Goal: Use online tool/utility: Utilize a website feature to perform a specific function

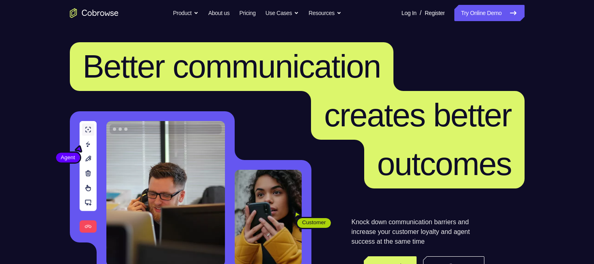
click at [481, 14] on link "Try Online Demo" at bounding box center [489, 13] width 70 height 16
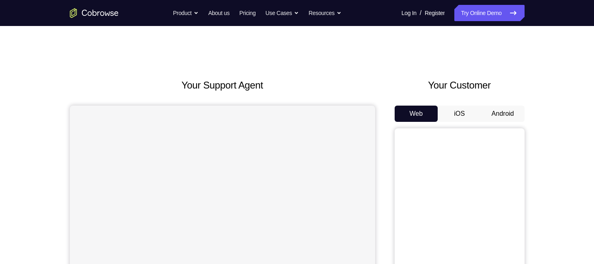
scroll to position [73, 0]
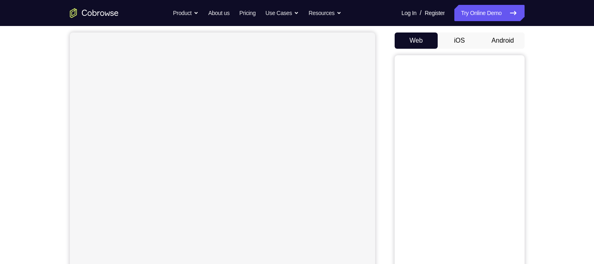
click at [487, 41] on button "Android" at bounding box center [502, 40] width 43 height 16
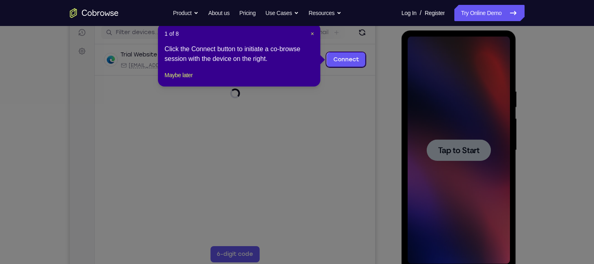
scroll to position [104, 0]
click at [360, 110] on icon at bounding box center [300, 132] width 600 height 264
click at [313, 33] on span "×" at bounding box center [312, 33] width 3 height 6
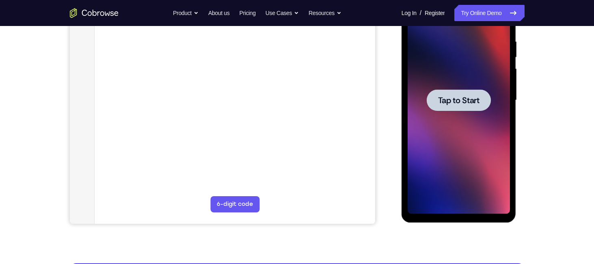
scroll to position [153, 0]
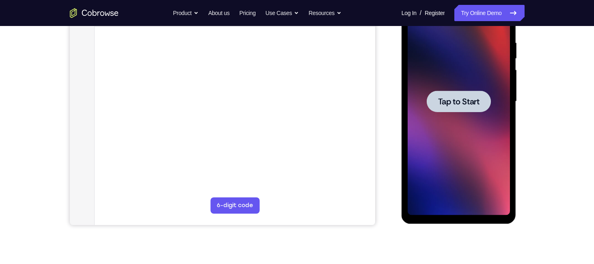
click at [458, 99] on span "Tap to Start" at bounding box center [458, 101] width 41 height 8
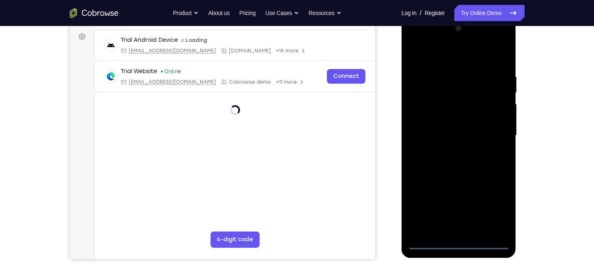
scroll to position [117, 0]
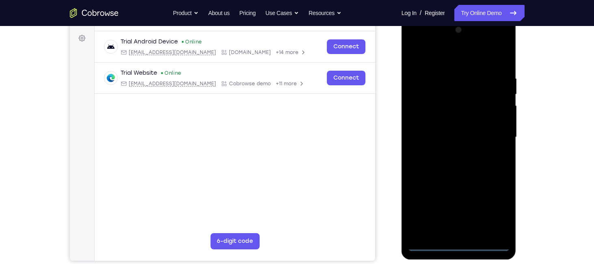
click at [457, 244] on div at bounding box center [459, 137] width 102 height 227
click at [497, 210] on div at bounding box center [459, 137] width 102 height 227
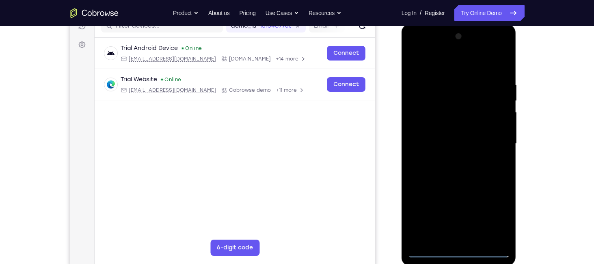
click at [434, 65] on div at bounding box center [459, 143] width 102 height 227
click at [424, 117] on div at bounding box center [459, 143] width 102 height 227
click at [458, 147] on div at bounding box center [459, 143] width 102 height 227
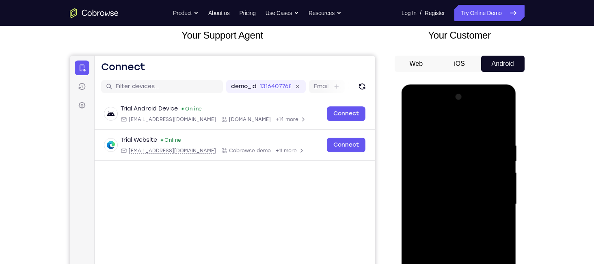
scroll to position [54, 0]
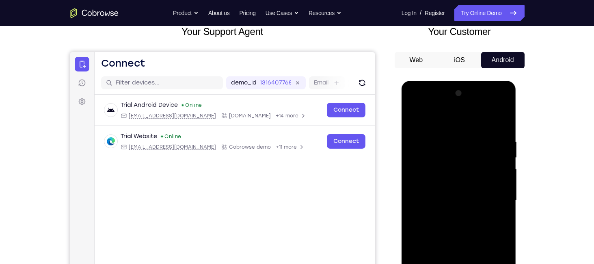
click at [429, 193] on div at bounding box center [459, 200] width 102 height 227
click at [442, 210] on div at bounding box center [459, 200] width 102 height 227
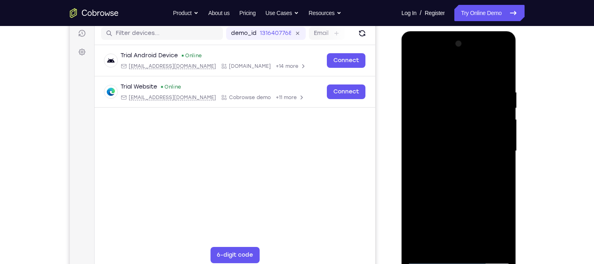
scroll to position [102, 0]
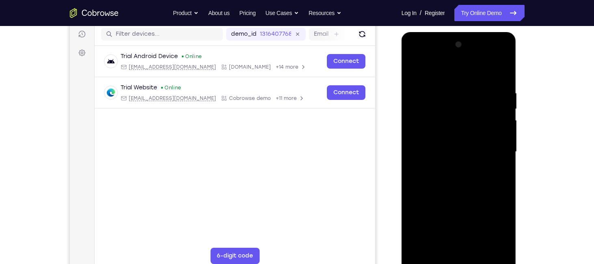
click at [460, 197] on div at bounding box center [459, 151] width 102 height 227
click at [456, 134] on div at bounding box center [459, 151] width 102 height 227
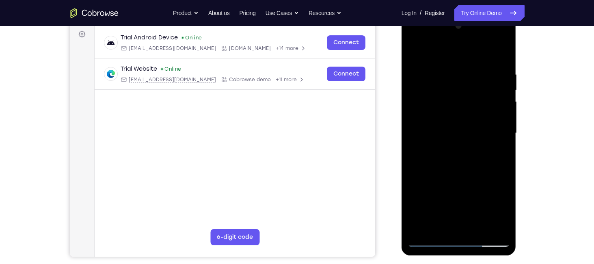
scroll to position [120, 0]
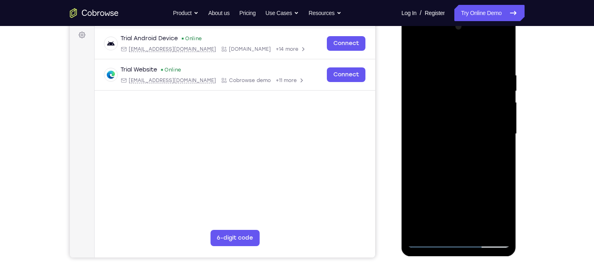
drag, startPoint x: 453, startPoint y: 201, endPoint x: 452, endPoint y: 133, distance: 67.8
click at [452, 133] on div at bounding box center [459, 133] width 102 height 227
click at [449, 225] on div at bounding box center [459, 133] width 102 height 227
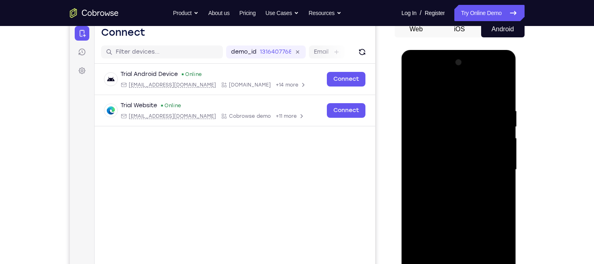
scroll to position [83, 0]
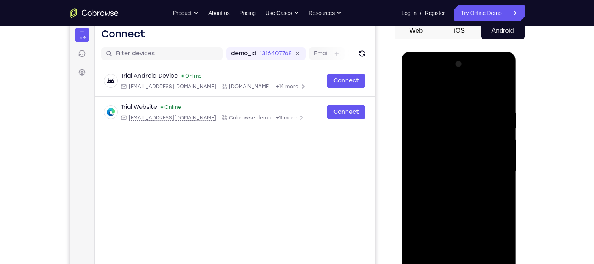
click at [434, 158] on div at bounding box center [459, 171] width 102 height 227
click at [442, 189] on div at bounding box center [459, 171] width 102 height 227
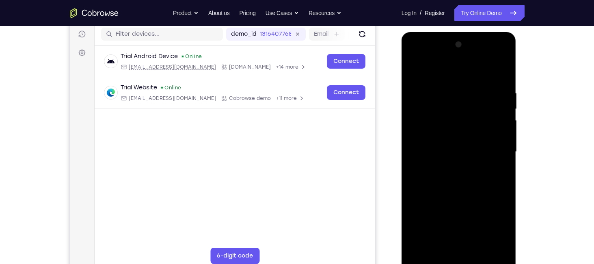
scroll to position [103, 0]
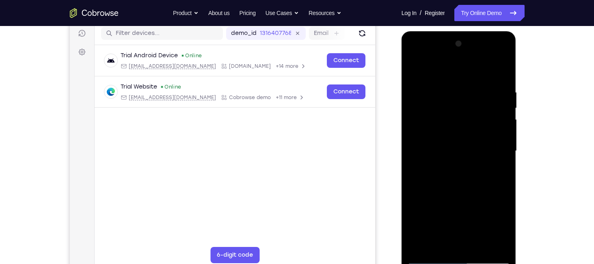
click at [468, 80] on div at bounding box center [459, 150] width 102 height 227
click at [502, 68] on div at bounding box center [459, 150] width 102 height 227
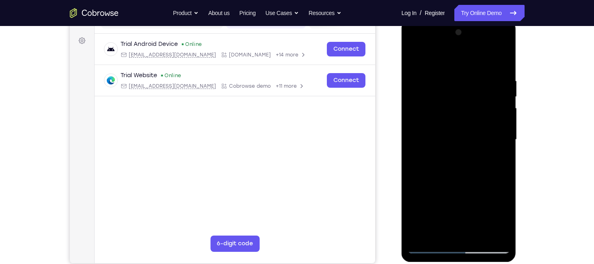
scroll to position [115, 0]
drag, startPoint x: 448, startPoint y: 151, endPoint x: 455, endPoint y: 110, distance: 42.0
click at [455, 110] on div at bounding box center [459, 139] width 102 height 227
drag, startPoint x: 448, startPoint y: 142, endPoint x: 464, endPoint y: 84, distance: 59.9
click at [464, 84] on div at bounding box center [459, 139] width 102 height 227
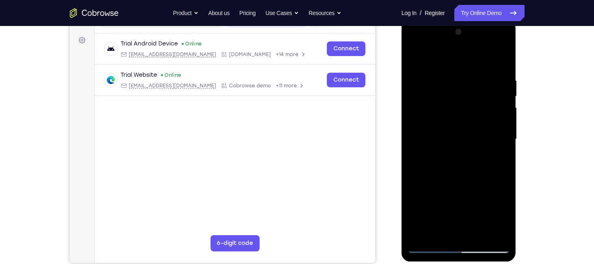
drag, startPoint x: 456, startPoint y: 160, endPoint x: 468, endPoint y: 76, distance: 85.7
click at [468, 76] on div at bounding box center [459, 139] width 102 height 227
drag, startPoint x: 460, startPoint y: 201, endPoint x: 475, endPoint y: 114, distance: 88.1
click at [475, 114] on div at bounding box center [459, 139] width 102 height 227
drag, startPoint x: 467, startPoint y: 145, endPoint x: 469, endPoint y: 63, distance: 82.4
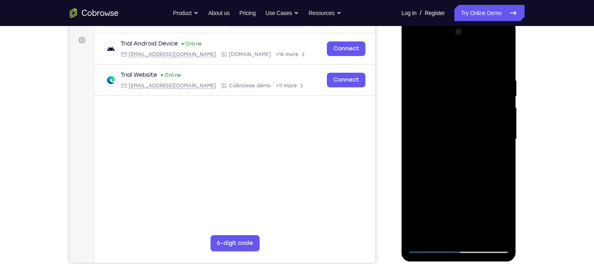
click at [469, 63] on div at bounding box center [459, 139] width 102 height 227
click at [456, 116] on div at bounding box center [459, 139] width 102 height 227
click at [503, 58] on div at bounding box center [459, 139] width 102 height 227
drag, startPoint x: 470, startPoint y: 177, endPoint x: 467, endPoint y: 103, distance: 74.8
click at [467, 103] on div at bounding box center [459, 139] width 102 height 227
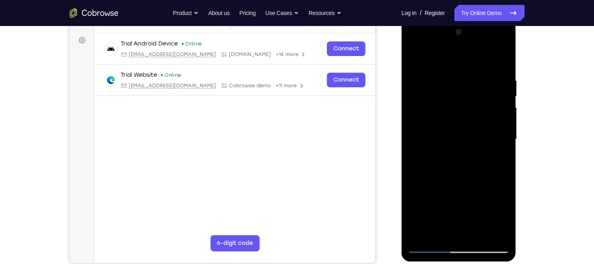
drag, startPoint x: 437, startPoint y: 162, endPoint x: 523, endPoint y: 158, distance: 86.1
click at [517, 158] on html "Online web based iOS Simulators and Android Emulators. Run iPhone, iPad, Mobile…" at bounding box center [459, 141] width 116 height 244
drag, startPoint x: 447, startPoint y: 164, endPoint x: 516, endPoint y: 172, distance: 69.4
click at [516, 172] on div at bounding box center [458, 140] width 115 height 242
drag, startPoint x: 443, startPoint y: 162, endPoint x: 471, endPoint y: 162, distance: 28.4
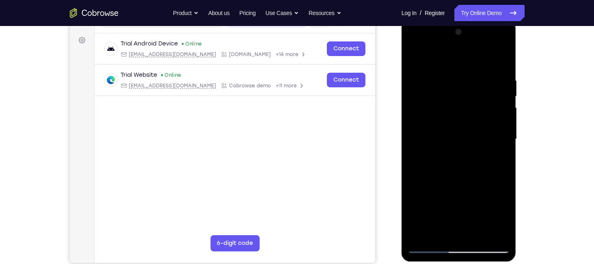
click at [471, 162] on div at bounding box center [459, 139] width 102 height 227
drag, startPoint x: 432, startPoint y: 154, endPoint x: 514, endPoint y: 157, distance: 82.0
click at [514, 157] on div at bounding box center [458, 140] width 115 height 242
drag, startPoint x: 441, startPoint y: 184, endPoint x: 478, endPoint y: 182, distance: 37.0
click at [478, 182] on div at bounding box center [459, 139] width 102 height 227
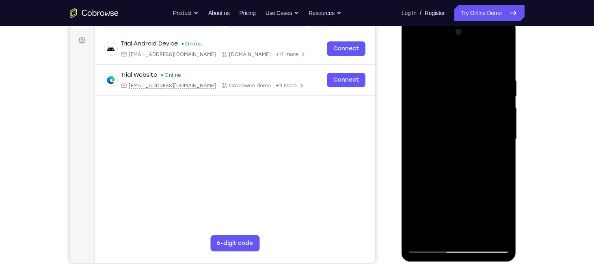
drag, startPoint x: 436, startPoint y: 185, endPoint x: 434, endPoint y: 113, distance: 72.3
click at [434, 113] on div at bounding box center [459, 139] width 102 height 227
drag, startPoint x: 436, startPoint y: 156, endPoint x: 445, endPoint y: 111, distance: 45.5
click at [445, 111] on div at bounding box center [459, 139] width 102 height 227
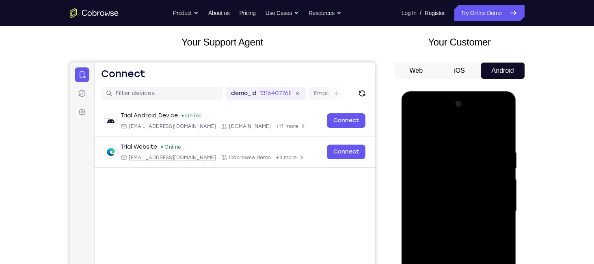
scroll to position [43, 0]
drag, startPoint x: 941, startPoint y: 294, endPoint x: 461, endPoint y: 161, distance: 498.3
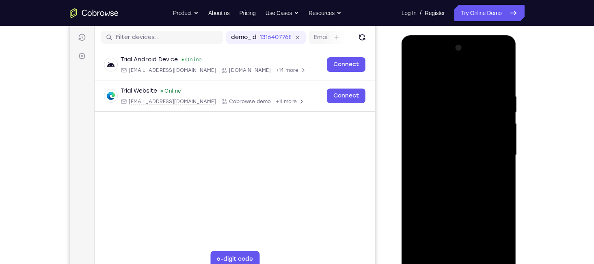
scroll to position [120, 0]
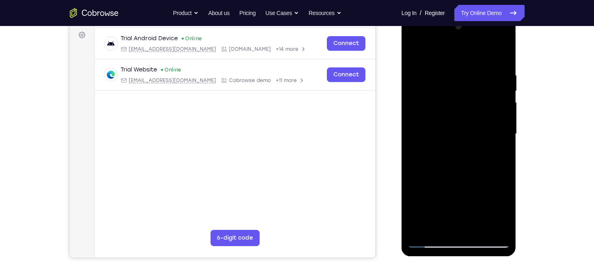
drag, startPoint x: 930, startPoint y: 156, endPoint x: 470, endPoint y: 137, distance: 461.2
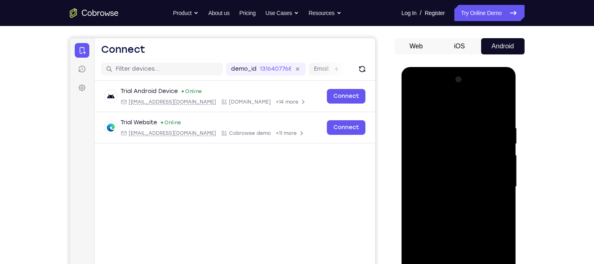
scroll to position [67, 0]
drag, startPoint x: 475, startPoint y: 137, endPoint x: 484, endPoint y: 224, distance: 87.7
click at [484, 224] on div at bounding box center [459, 186] width 102 height 227
drag, startPoint x: 465, startPoint y: 115, endPoint x: 481, endPoint y: 224, distance: 110.8
click at [481, 224] on div at bounding box center [459, 186] width 102 height 227
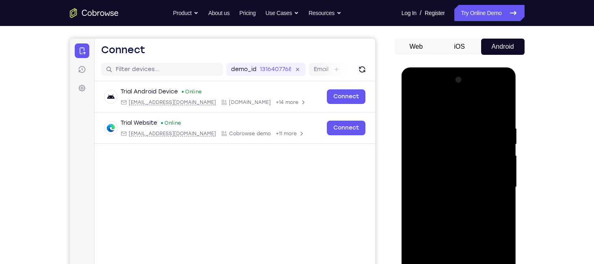
drag, startPoint x: 461, startPoint y: 102, endPoint x: 475, endPoint y: 224, distance: 123.3
click at [475, 224] on div at bounding box center [459, 186] width 102 height 227
drag, startPoint x: 460, startPoint y: 133, endPoint x: 447, endPoint y: 222, distance: 90.7
click at [447, 222] on div at bounding box center [459, 186] width 102 height 227
drag, startPoint x: 449, startPoint y: 162, endPoint x: 436, endPoint y: 224, distance: 64.1
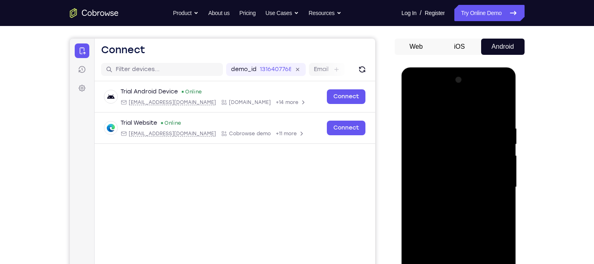
click at [436, 224] on div at bounding box center [459, 186] width 102 height 227
drag, startPoint x: 455, startPoint y: 121, endPoint x: 446, endPoint y: 224, distance: 103.5
click at [446, 224] on div at bounding box center [459, 186] width 102 height 227
drag, startPoint x: 440, startPoint y: 128, endPoint x: 439, endPoint y: 168, distance: 40.2
click at [439, 168] on div at bounding box center [459, 186] width 102 height 227
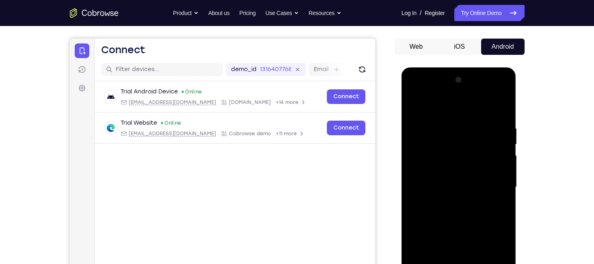
drag, startPoint x: 467, startPoint y: 109, endPoint x: 468, endPoint y: 117, distance: 7.4
click at [468, 117] on div at bounding box center [459, 186] width 102 height 227
drag, startPoint x: 468, startPoint y: 117, endPoint x: 470, endPoint y: 133, distance: 16.3
click at [470, 133] on div at bounding box center [459, 186] width 102 height 227
click at [434, 110] on div at bounding box center [459, 186] width 102 height 227
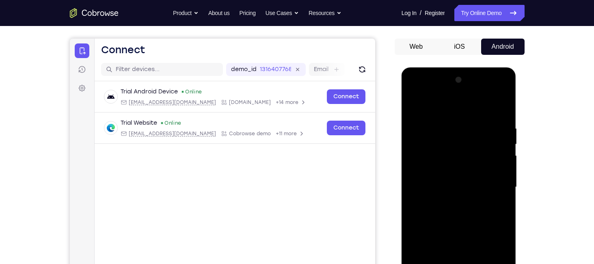
drag, startPoint x: 447, startPoint y: 161, endPoint x: 450, endPoint y: 109, distance: 51.6
click at [450, 109] on div at bounding box center [459, 186] width 102 height 227
drag, startPoint x: 459, startPoint y: 196, endPoint x: 460, endPoint y: 151, distance: 44.7
click at [460, 151] on div at bounding box center [459, 186] width 102 height 227
drag, startPoint x: 451, startPoint y: 215, endPoint x: 464, endPoint y: 109, distance: 106.3
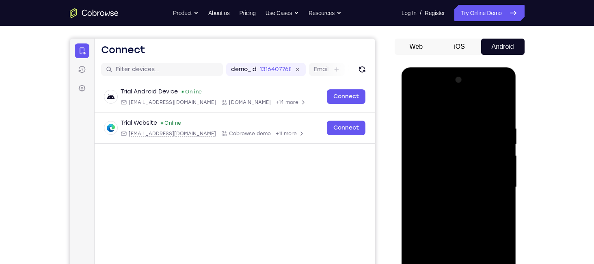
click at [464, 109] on div at bounding box center [459, 186] width 102 height 227
drag, startPoint x: 462, startPoint y: 209, endPoint x: 466, endPoint y: 107, distance: 101.9
click at [466, 107] on div at bounding box center [459, 186] width 102 height 227
drag, startPoint x: 447, startPoint y: 204, endPoint x: 449, endPoint y: 168, distance: 36.6
click at [449, 67] on div "Tap to Start" at bounding box center [458, 67] width 115 height 0
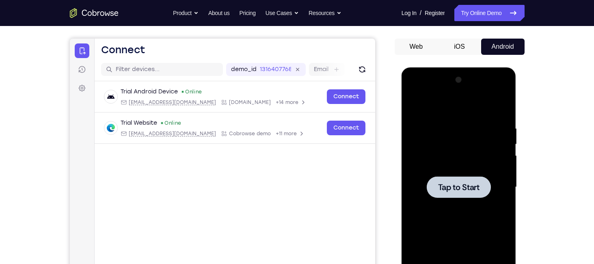
click at [453, 184] on span "Tap to Start" at bounding box center [458, 187] width 41 height 8
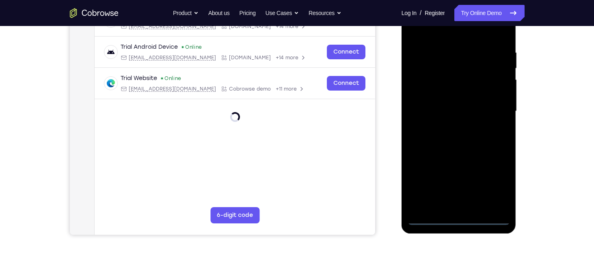
scroll to position [144, 0]
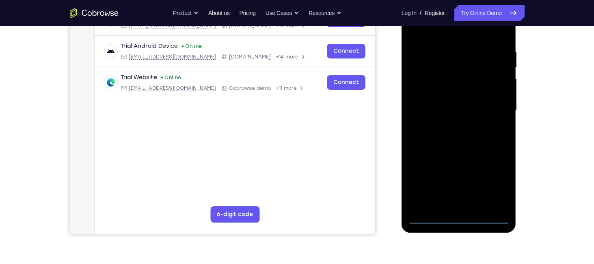
click at [457, 216] on div at bounding box center [459, 110] width 102 height 227
click at [490, 181] on div at bounding box center [459, 110] width 102 height 227
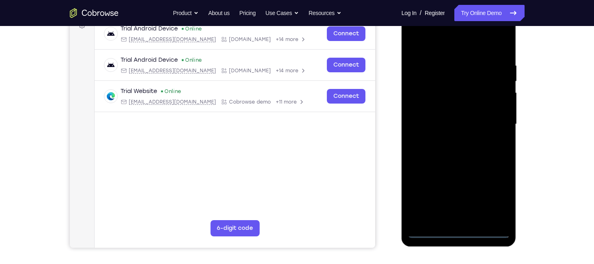
scroll to position [112, 0]
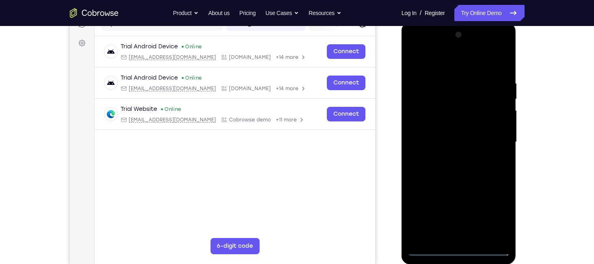
click at [443, 67] on div at bounding box center [459, 141] width 102 height 227
click at [425, 114] on div at bounding box center [459, 141] width 102 height 227
click at [433, 141] on div at bounding box center [459, 141] width 102 height 227
click at [437, 150] on div at bounding box center [459, 141] width 102 height 227
click at [463, 186] on div at bounding box center [459, 141] width 102 height 227
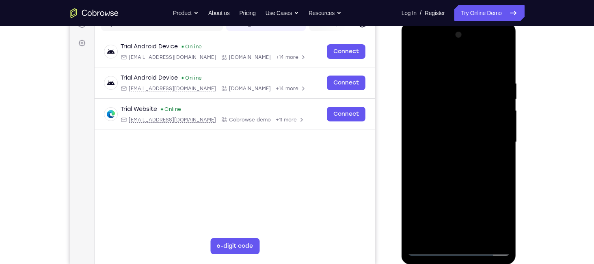
click at [455, 123] on div at bounding box center [459, 141] width 102 height 227
click at [458, 177] on div at bounding box center [459, 141] width 102 height 227
drag, startPoint x: 458, startPoint y: 177, endPoint x: 463, endPoint y: 123, distance: 54.7
click at [463, 123] on div at bounding box center [459, 141] width 102 height 227
click at [461, 231] on div at bounding box center [459, 141] width 102 height 227
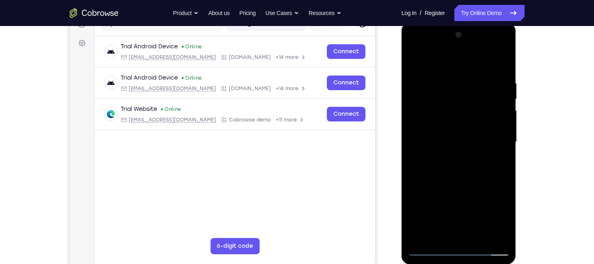
click at [447, 123] on div at bounding box center [459, 141] width 102 height 227
click at [440, 157] on div at bounding box center [459, 141] width 102 height 227
drag, startPoint x: 501, startPoint y: 128, endPoint x: 793, endPoint y: 119, distance: 291.6
click at [501, 128] on div at bounding box center [459, 141] width 102 height 227
click at [431, 158] on div at bounding box center [459, 141] width 102 height 227
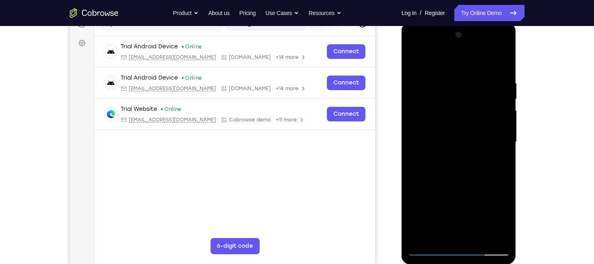
drag, startPoint x: 953, startPoint y: 124, endPoint x: 509, endPoint y: 104, distance: 444.2
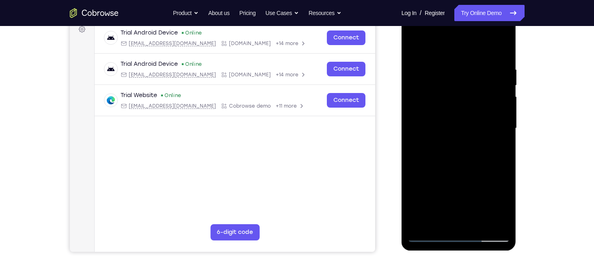
scroll to position [125, 0]
drag, startPoint x: 446, startPoint y: 142, endPoint x: 443, endPoint y: 118, distance: 23.8
click at [443, 118] on div at bounding box center [459, 128] width 102 height 227
drag, startPoint x: 451, startPoint y: 128, endPoint x: 443, endPoint y: 104, distance: 24.7
click at [443, 104] on div at bounding box center [459, 128] width 102 height 227
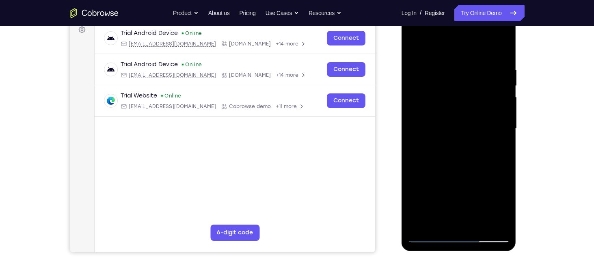
drag, startPoint x: 447, startPoint y: 114, endPoint x: 447, endPoint y: 50, distance: 64.6
click at [447, 50] on div at bounding box center [459, 128] width 102 height 227
drag, startPoint x: 532, startPoint y: 126, endPoint x: 534, endPoint y: 133, distance: 6.8
click at [534, 133] on div "Your Support Agent Your Customer Web iOS Android Next Steps We’d be happy to gi…" at bounding box center [297, 168] width 520 height 535
drag, startPoint x: 534, startPoint y: 133, endPoint x: 527, endPoint y: 121, distance: 13.8
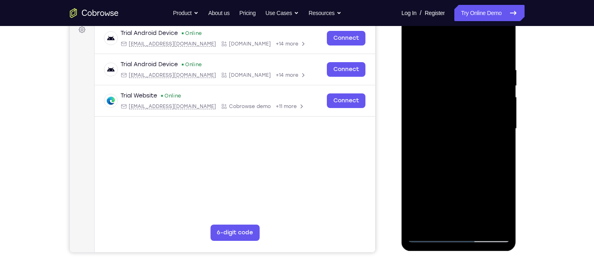
click at [527, 121] on div "Your Support Agent Your Customer Web iOS Android Next Steps We’d be happy to gi…" at bounding box center [297, 168] width 520 height 535
drag, startPoint x: 523, startPoint y: 119, endPoint x: 525, endPoint y: 136, distance: 18.0
click at [525, 136] on div "Your Support Agent Your Customer Web iOS Android Next Steps We’d be happy to gi…" at bounding box center [297, 168] width 520 height 535
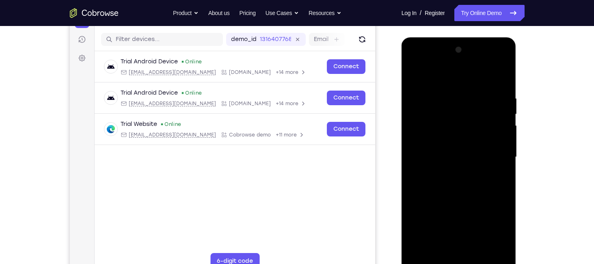
scroll to position [96, 0]
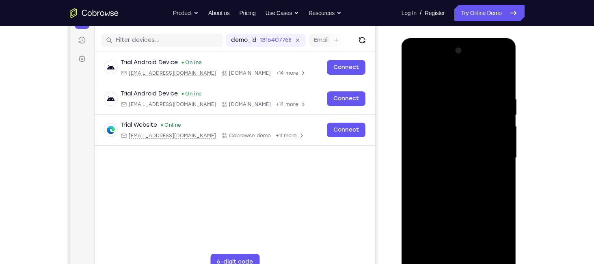
drag, startPoint x: 461, startPoint y: 83, endPoint x: 479, endPoint y: 192, distance: 110.4
click at [479, 192] on div at bounding box center [459, 157] width 102 height 227
click at [430, 85] on div at bounding box center [459, 157] width 102 height 227
drag, startPoint x: 468, startPoint y: 188, endPoint x: 463, endPoint y: 132, distance: 56.7
click at [463, 132] on div at bounding box center [459, 157] width 102 height 227
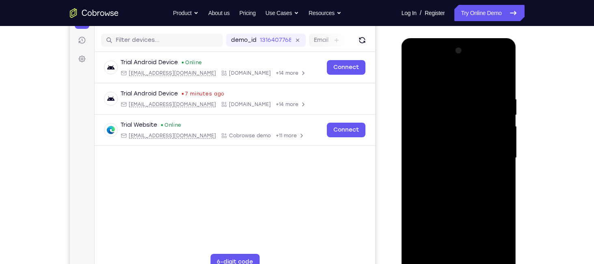
click at [460, 162] on div at bounding box center [459, 157] width 102 height 227
click at [504, 73] on div at bounding box center [459, 157] width 102 height 227
drag, startPoint x: 447, startPoint y: 145, endPoint x: 457, endPoint y: 99, distance: 46.4
click at [457, 99] on div at bounding box center [459, 157] width 102 height 227
drag, startPoint x: 468, startPoint y: 147, endPoint x: 482, endPoint y: 100, distance: 49.7
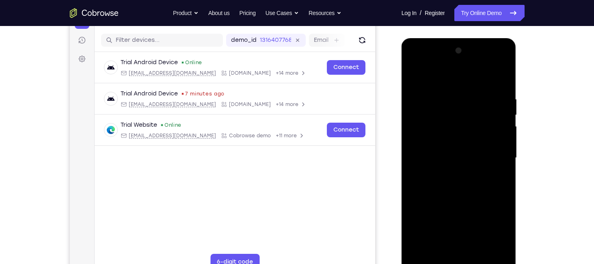
click at [482, 100] on div at bounding box center [459, 157] width 102 height 227
drag, startPoint x: 462, startPoint y: 157, endPoint x: 472, endPoint y: 122, distance: 36.4
click at [472, 122] on div at bounding box center [459, 157] width 102 height 227
drag, startPoint x: 472, startPoint y: 122, endPoint x: 473, endPoint y: 93, distance: 29.3
click at [473, 93] on div at bounding box center [459, 157] width 102 height 227
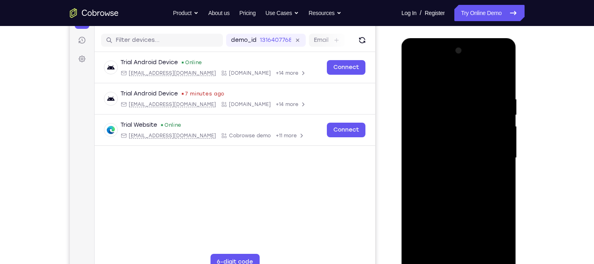
drag, startPoint x: 457, startPoint y: 175, endPoint x: 459, endPoint y: 144, distance: 31.3
click at [459, 144] on div at bounding box center [459, 157] width 102 height 227
drag, startPoint x: 458, startPoint y: 168, endPoint x: 465, endPoint y: 104, distance: 64.2
click at [465, 104] on div at bounding box center [459, 157] width 102 height 227
drag, startPoint x: 471, startPoint y: 168, endPoint x: 467, endPoint y: 96, distance: 71.9
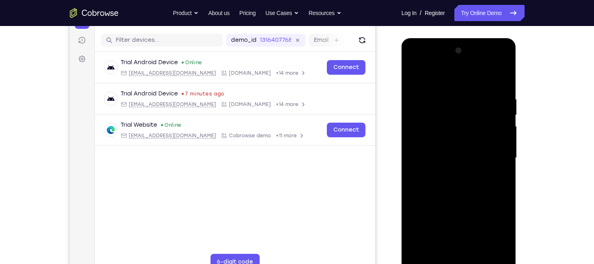
click at [467, 96] on div at bounding box center [459, 157] width 102 height 227
drag, startPoint x: 473, startPoint y: 146, endPoint x: 473, endPoint y: 84, distance: 61.3
click at [473, 84] on div at bounding box center [459, 157] width 102 height 227
drag, startPoint x: 466, startPoint y: 150, endPoint x: 484, endPoint y: 73, distance: 79.3
click at [484, 73] on div at bounding box center [459, 157] width 102 height 227
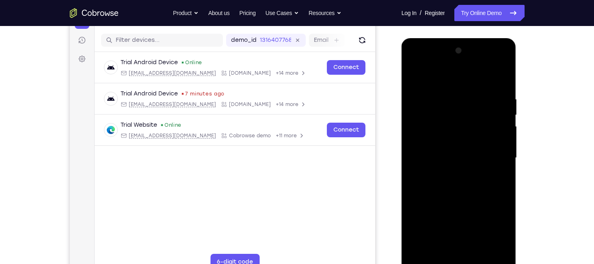
drag, startPoint x: 459, startPoint y: 166, endPoint x: 454, endPoint y: 108, distance: 57.4
click at [454, 108] on div at bounding box center [459, 157] width 102 height 227
drag, startPoint x: 454, startPoint y: 167, endPoint x: 454, endPoint y: 97, distance: 69.8
click at [454, 97] on div at bounding box center [459, 157] width 102 height 227
drag, startPoint x: 456, startPoint y: 183, endPoint x: 453, endPoint y: 123, distance: 59.8
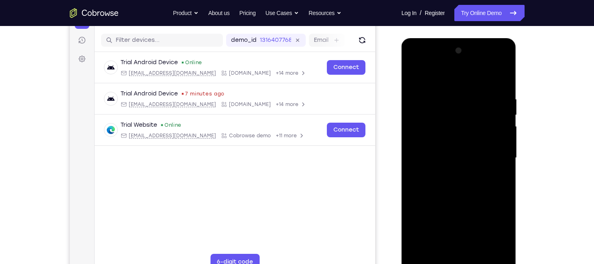
click at [453, 123] on div at bounding box center [459, 157] width 102 height 227
click at [460, 196] on div at bounding box center [459, 157] width 102 height 227
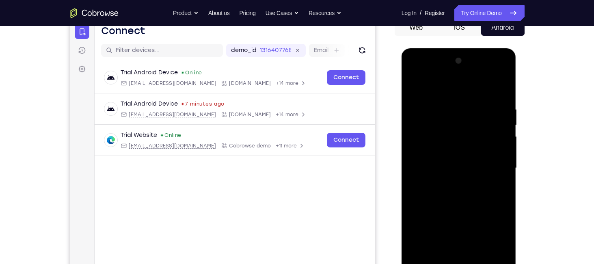
scroll to position [85, 0]
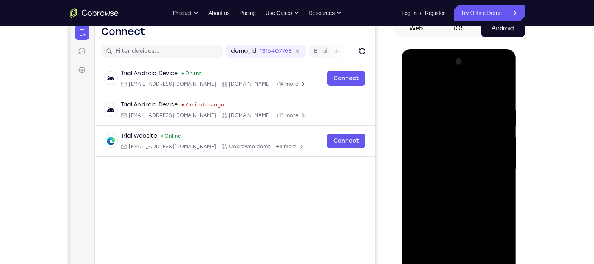
drag, startPoint x: 475, startPoint y: 162, endPoint x: 472, endPoint y: 191, distance: 28.9
click at [472, 191] on div at bounding box center [459, 168] width 102 height 227
drag, startPoint x: 473, startPoint y: 153, endPoint x: 464, endPoint y: 114, distance: 40.4
click at [464, 114] on div at bounding box center [459, 168] width 102 height 227
drag, startPoint x: 463, startPoint y: 181, endPoint x: 466, endPoint y: 147, distance: 34.6
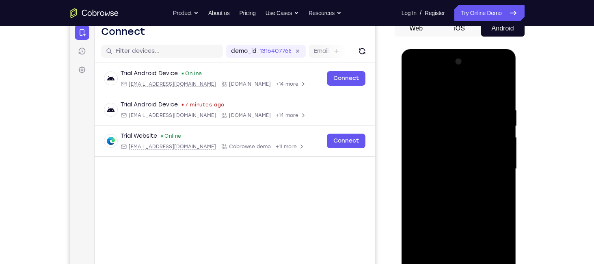
click at [466, 147] on div at bounding box center [459, 168] width 102 height 227
drag, startPoint x: 449, startPoint y: 173, endPoint x: 450, endPoint y: 134, distance: 39.0
click at [450, 134] on div at bounding box center [459, 168] width 102 height 227
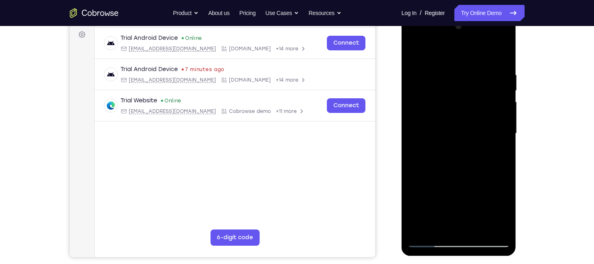
scroll to position [122, 0]
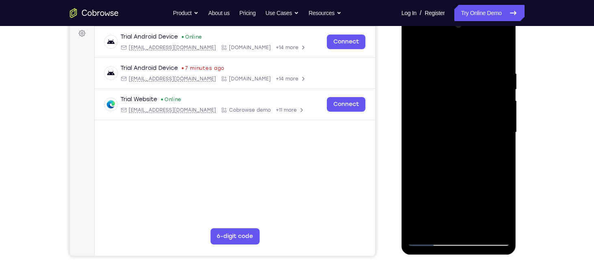
drag, startPoint x: 443, startPoint y: 180, endPoint x: 437, endPoint y: 153, distance: 27.5
click at [437, 153] on div at bounding box center [459, 132] width 102 height 227
drag, startPoint x: 445, startPoint y: 176, endPoint x: 444, endPoint y: 146, distance: 30.0
click at [444, 146] on div at bounding box center [459, 132] width 102 height 227
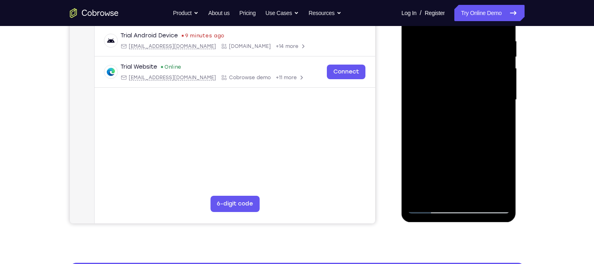
scroll to position [155, 0]
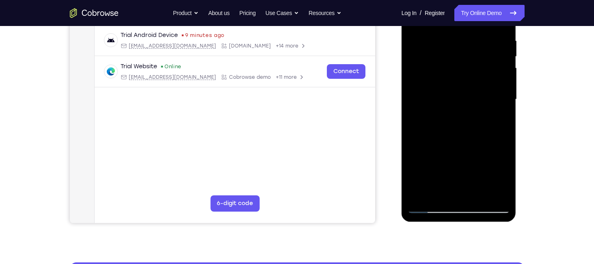
drag, startPoint x: 418, startPoint y: 145, endPoint x: 423, endPoint y: 210, distance: 65.2
click at [423, 210] on div at bounding box center [459, 99] width 102 height 227
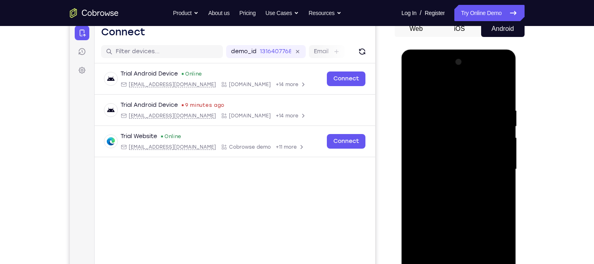
scroll to position [84, 0]
click at [503, 101] on div at bounding box center [459, 169] width 102 height 227
click at [501, 88] on div at bounding box center [459, 169] width 102 height 227
click at [414, 101] on div at bounding box center [459, 169] width 102 height 227
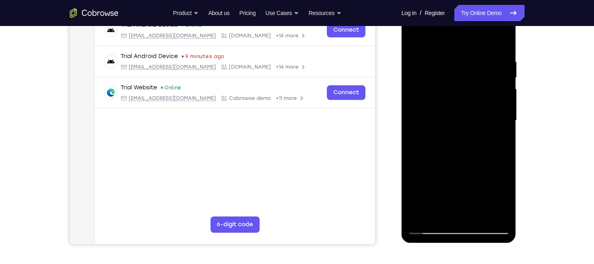
scroll to position [133, 0]
click at [470, 93] on div at bounding box center [459, 120] width 102 height 227
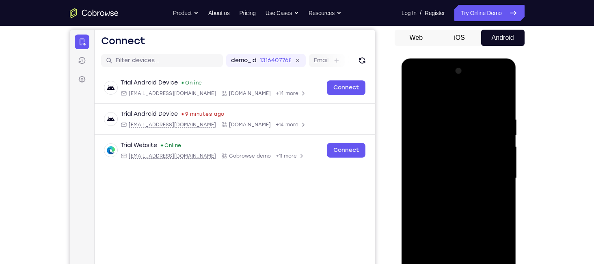
scroll to position [75, 0]
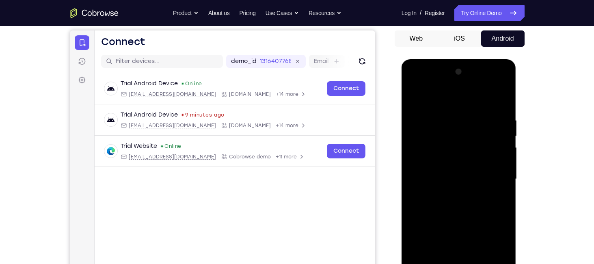
click at [499, 112] on div at bounding box center [459, 178] width 102 height 227
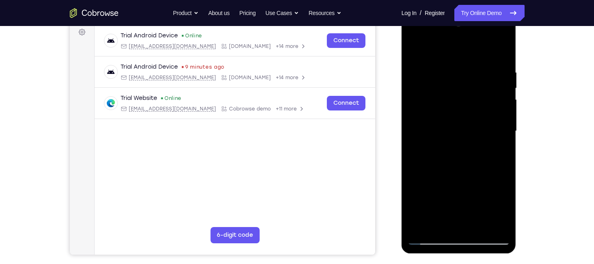
scroll to position [124, 0]
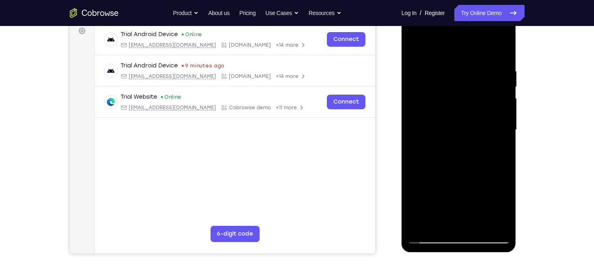
click at [420, 149] on div at bounding box center [459, 129] width 102 height 227
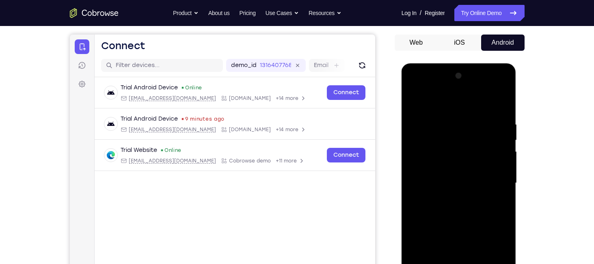
scroll to position [68, 0]
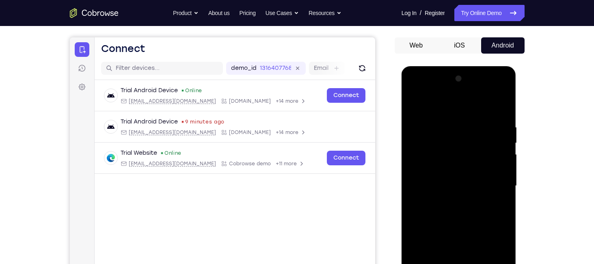
click at [481, 102] on div at bounding box center [459, 185] width 102 height 227
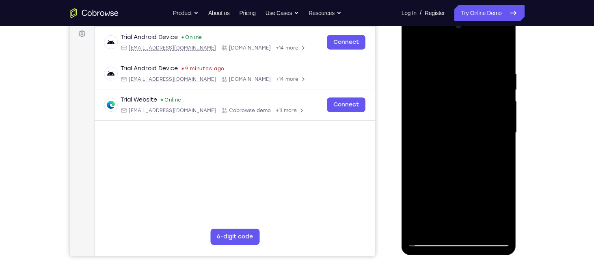
scroll to position [123, 0]
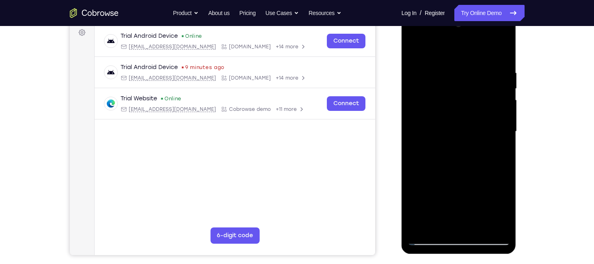
drag, startPoint x: 445, startPoint y: 129, endPoint x: 441, endPoint y: 65, distance: 64.2
click at [441, 65] on div at bounding box center [459, 131] width 102 height 227
drag, startPoint x: 451, startPoint y: 160, endPoint x: 449, endPoint y: 91, distance: 68.6
click at [449, 91] on div at bounding box center [459, 131] width 102 height 227
drag, startPoint x: 449, startPoint y: 162, endPoint x: 447, endPoint y: 113, distance: 49.6
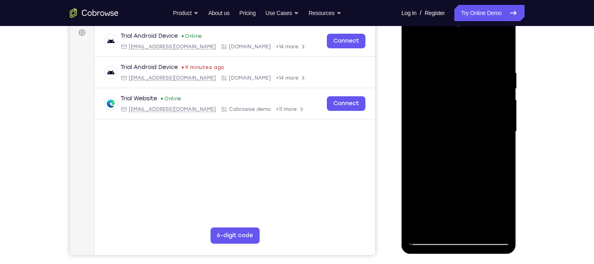
click at [447, 113] on div at bounding box center [459, 131] width 102 height 227
drag, startPoint x: 451, startPoint y: 192, endPoint x: 451, endPoint y: 128, distance: 63.3
click at [451, 128] on div at bounding box center [459, 131] width 102 height 227
drag, startPoint x: 451, startPoint y: 161, endPoint x: 445, endPoint y: 93, distance: 68.6
click at [445, 93] on div at bounding box center [459, 131] width 102 height 227
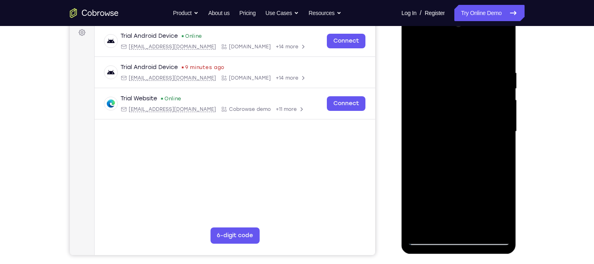
drag, startPoint x: 455, startPoint y: 165, endPoint x: 455, endPoint y: 92, distance: 73.5
click at [455, 92] on div at bounding box center [459, 131] width 102 height 227
drag, startPoint x: 454, startPoint y: 168, endPoint x: 457, endPoint y: 95, distance: 72.7
click at [457, 95] on div at bounding box center [459, 131] width 102 height 227
drag, startPoint x: 459, startPoint y: 173, endPoint x: 456, endPoint y: 104, distance: 69.1
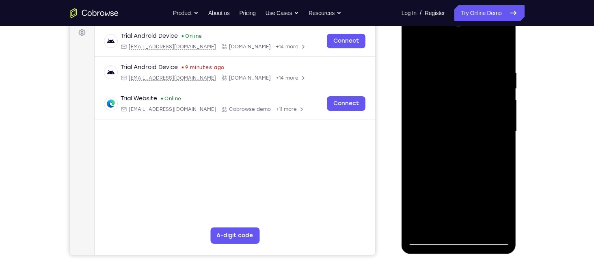
click at [456, 104] on div at bounding box center [459, 131] width 102 height 227
drag, startPoint x: 458, startPoint y: 158, endPoint x: 458, endPoint y: 128, distance: 30.0
click at [458, 128] on div at bounding box center [459, 131] width 102 height 227
drag, startPoint x: 455, startPoint y: 164, endPoint x: 449, endPoint y: 98, distance: 66.5
click at [449, 98] on div at bounding box center [459, 131] width 102 height 227
